Goal: Task Accomplishment & Management: Manage account settings

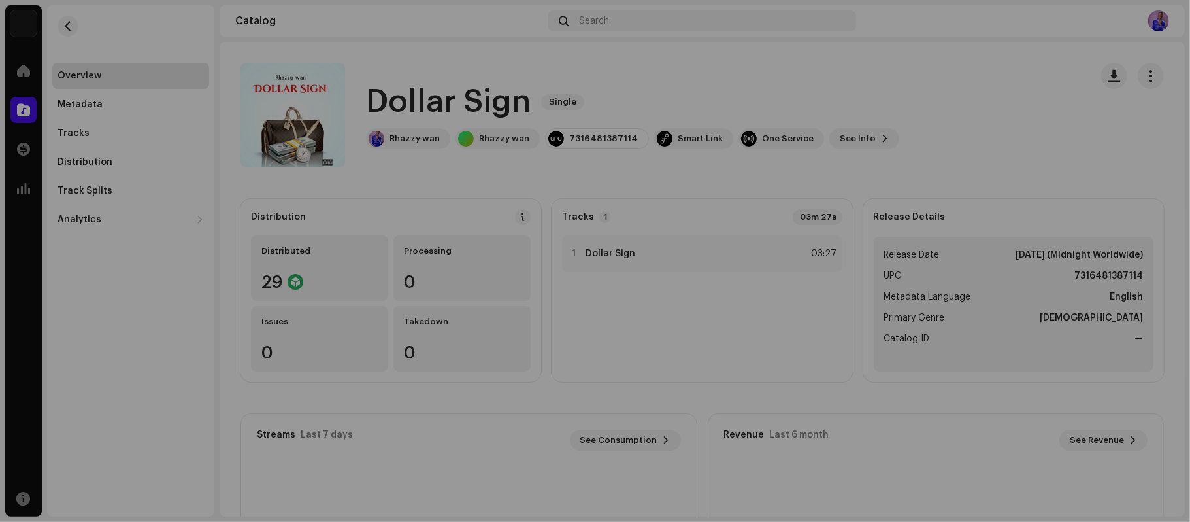
click at [1035, 124] on div "[DOMAIN_NAME] Dashboard Go Premium Smart Link [URL][DOMAIN_NAME]" at bounding box center [595, 261] width 1190 height 522
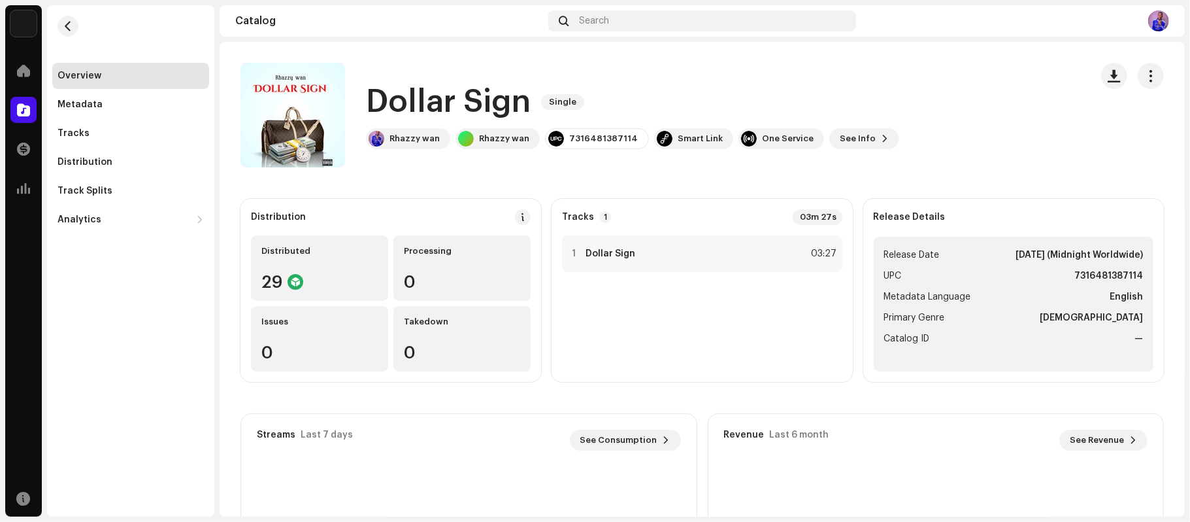
click at [1164, 31] on div "Catalog Search" at bounding box center [702, 20] width 965 height 31
click at [1163, 27] on img at bounding box center [1158, 20] width 21 height 21
click at [1160, 20] on img at bounding box center [1158, 20] width 21 height 21
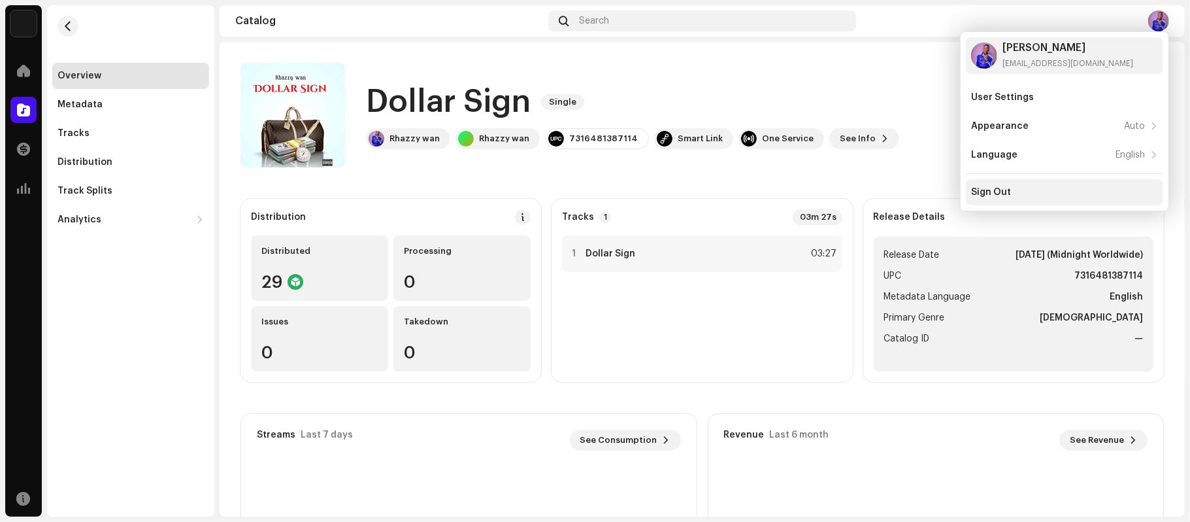
click at [1018, 180] on div "User Settings Appearance Auto Language English Sign Out" at bounding box center [1064, 144] width 197 height 121
click at [1015, 182] on div "Sign Out" at bounding box center [1064, 192] width 197 height 26
